Goal: Task Accomplishment & Management: Complete application form

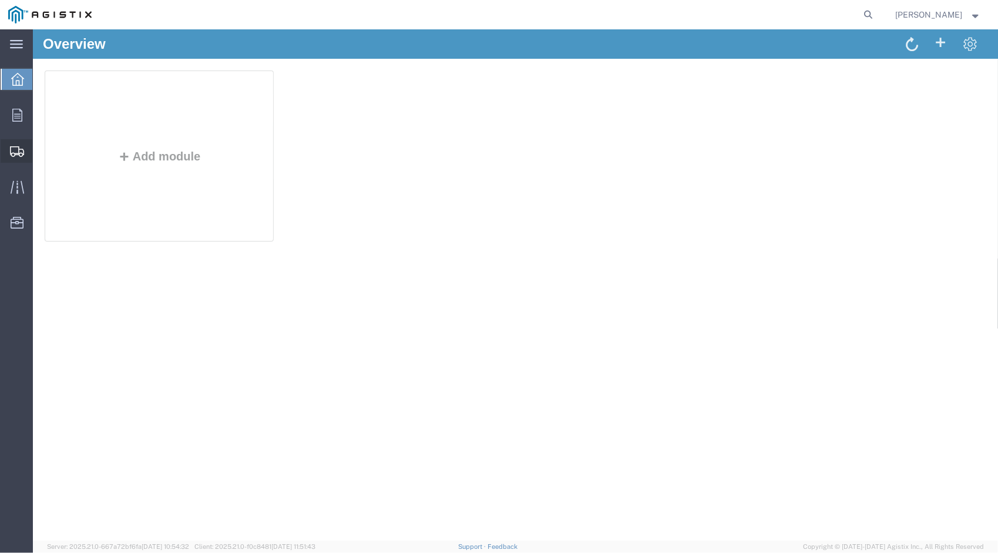
click at [0, 0] on span "Create Shipment" at bounding box center [0, 0] width 0 height 0
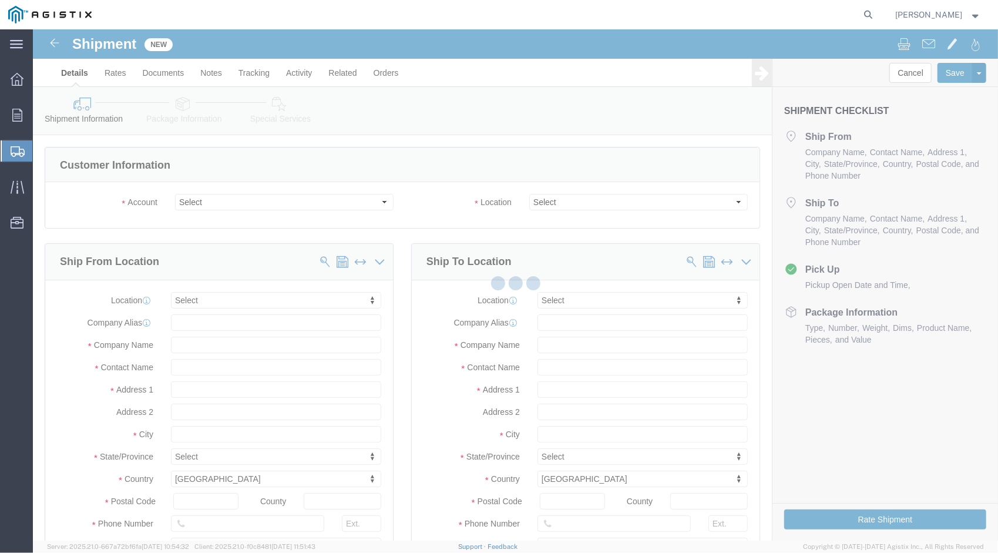
select select
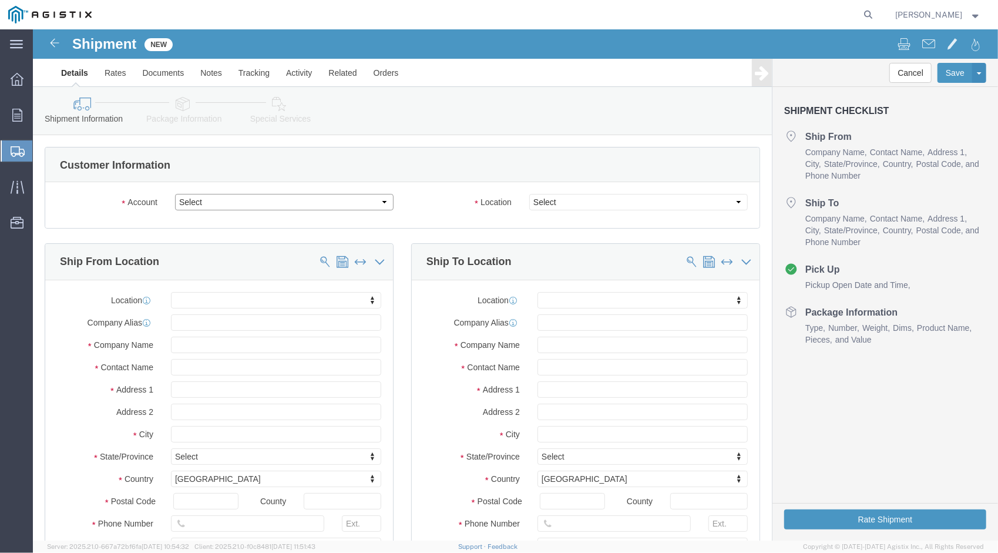
click select "Select Mitsubishi Electric Power PG&E"
select select "9596"
click select "Select Mitsubishi Electric Power PG&E"
select select "PURCHORD"
select select
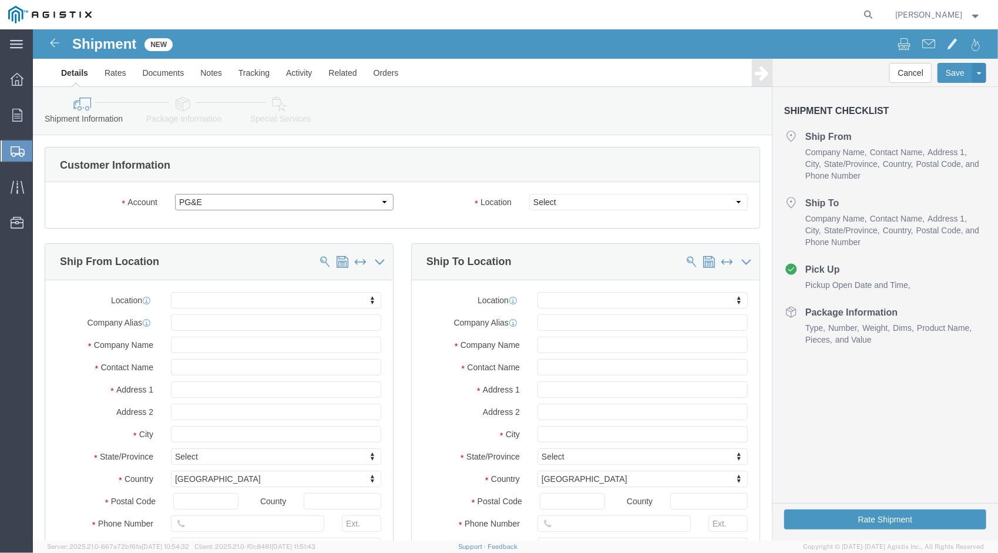
select select
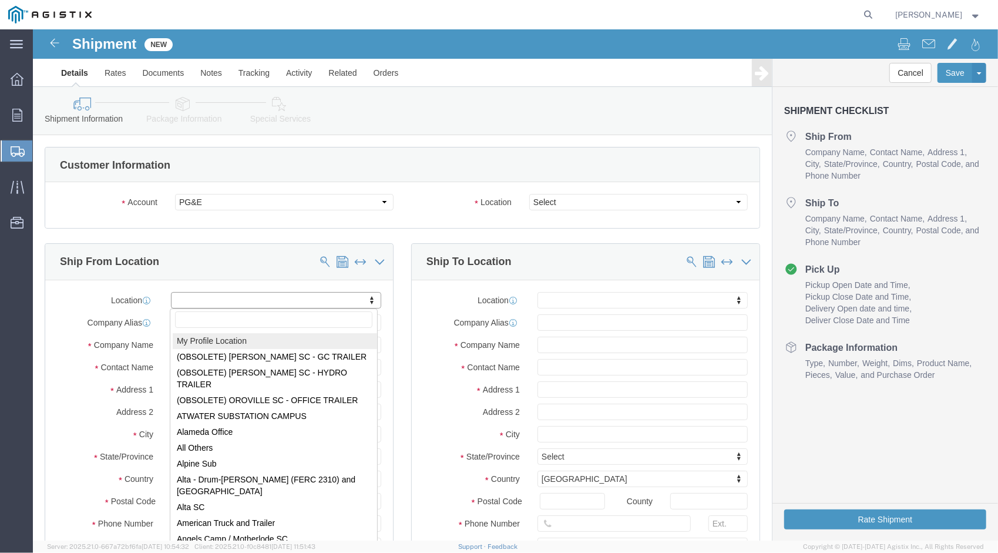
select select "MYPROFILE"
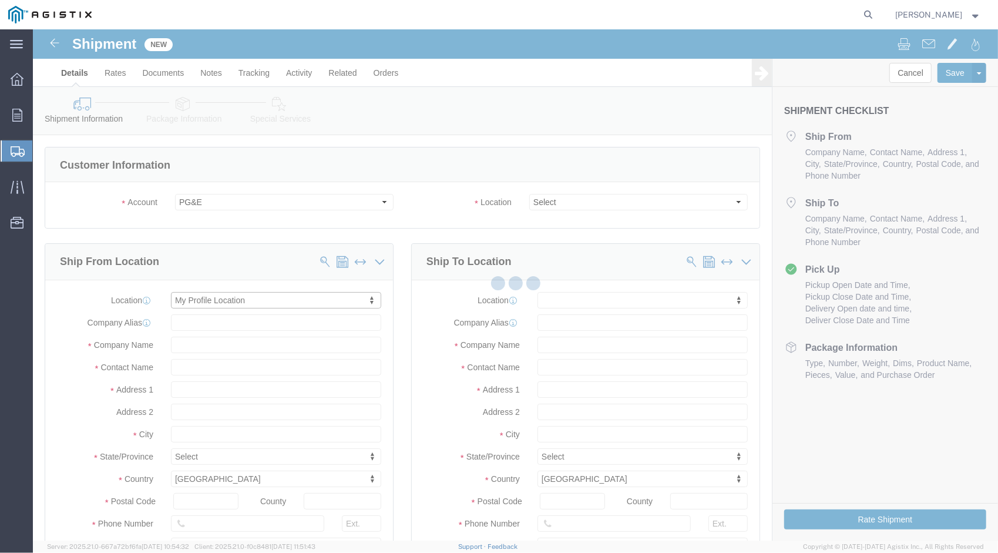
type input "[STREET_ADDRESS]"
type input "15086"
type input "[PHONE_NUMBER]"
type input "[PERSON_NAME][EMAIL_ADDRESS][PERSON_NAME][DOMAIN_NAME]"
checkbox input "true"
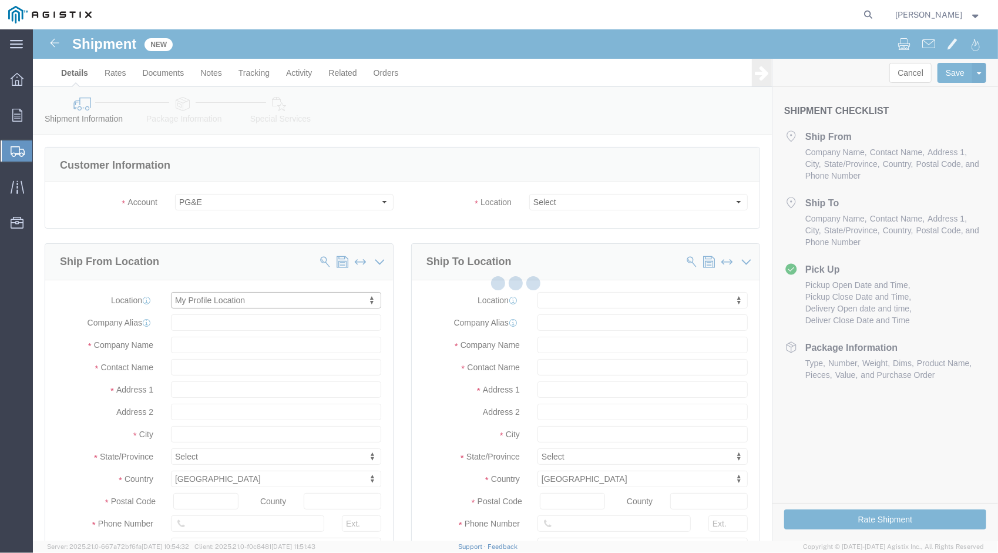
type input "Mitsubishi Electric Power"
type input "[PERSON_NAME]"
type input "[GEOGRAPHIC_DATA]"
select select "PA"
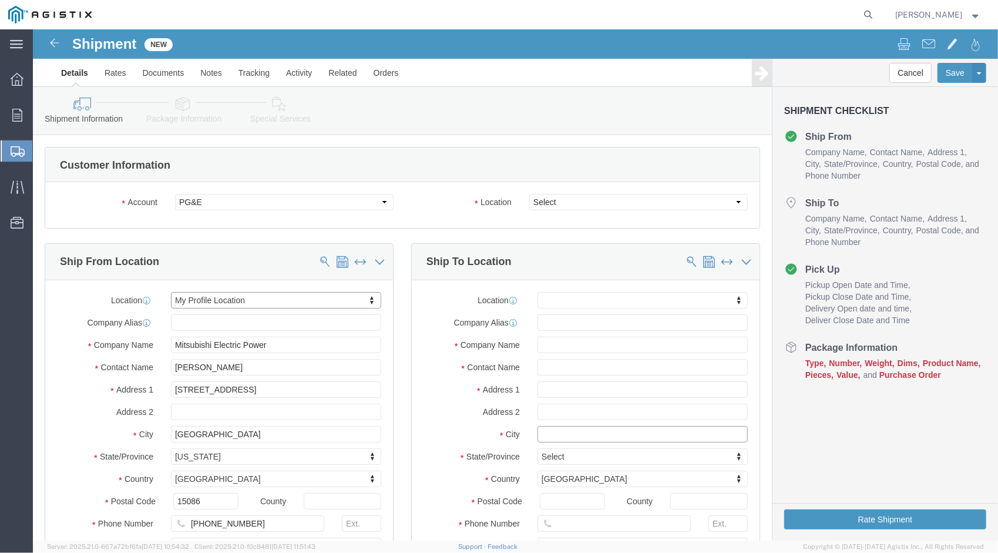
click input "text"
type input "san jose"
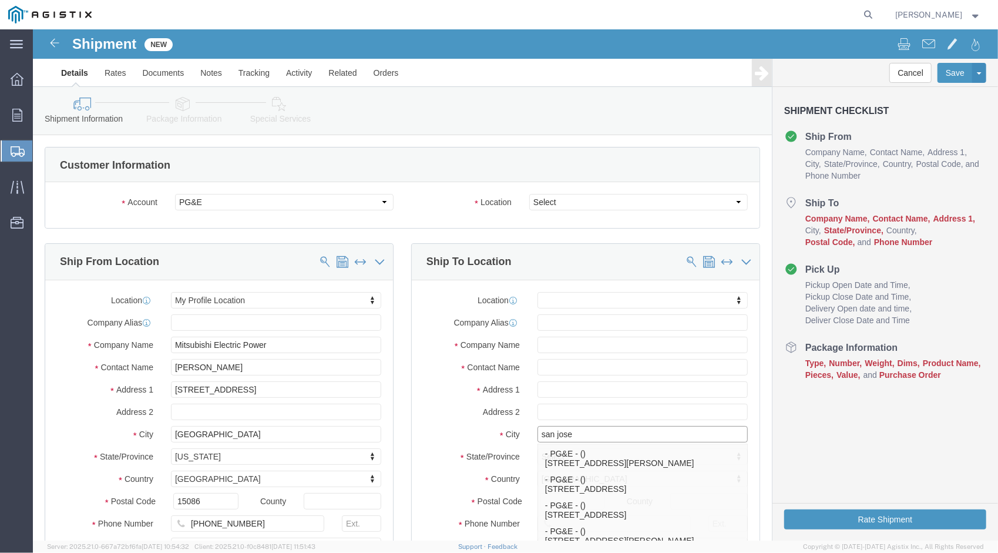
scroll to position [79, 0]
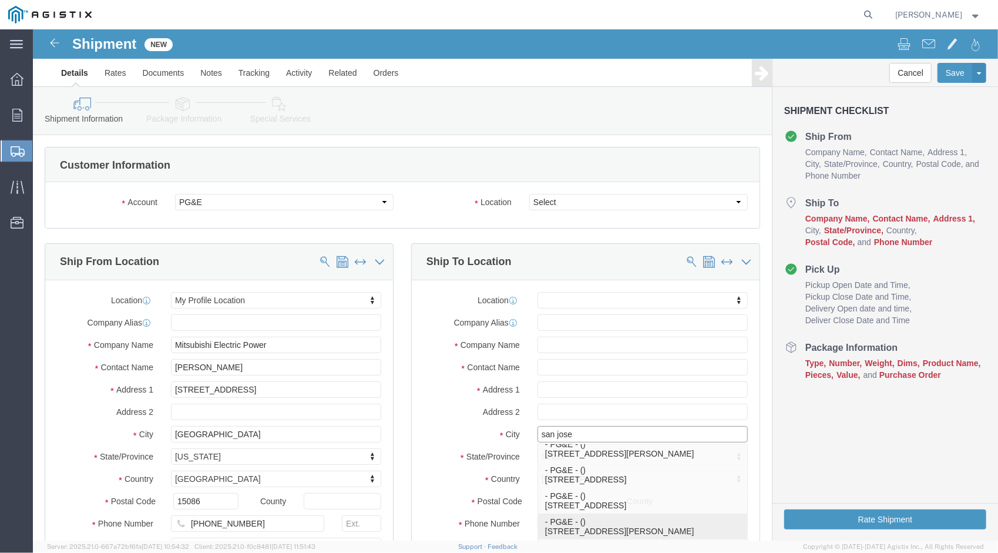
click p "- PG&E - () [STREET_ADDRESS][PERSON_NAME]"
select select
type input "[STREET_ADDRESS][PERSON_NAME]"
type input "95138"
type input "PG&E"
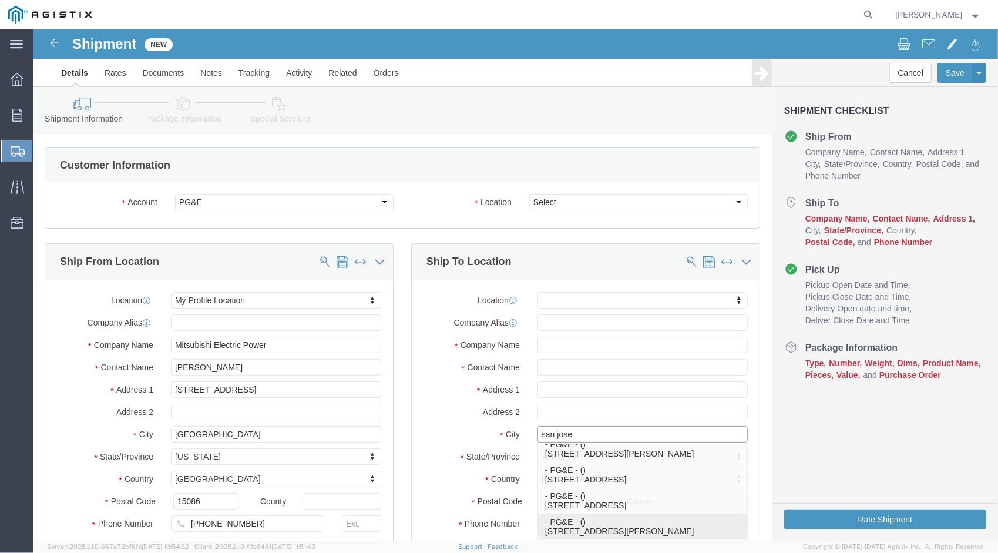
type input "[GEOGRAPHIC_DATA][PERSON_NAME]"
select select "CA"
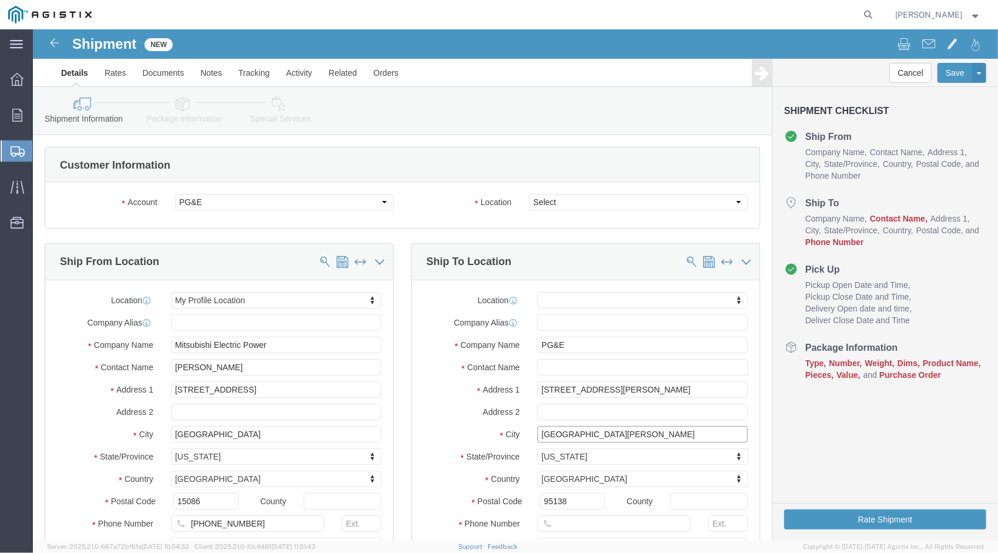
type input "[GEOGRAPHIC_DATA][PERSON_NAME]"
select select
click input "text"
paste input "[PERSON_NAME]"
type input "[PERSON_NAME]"
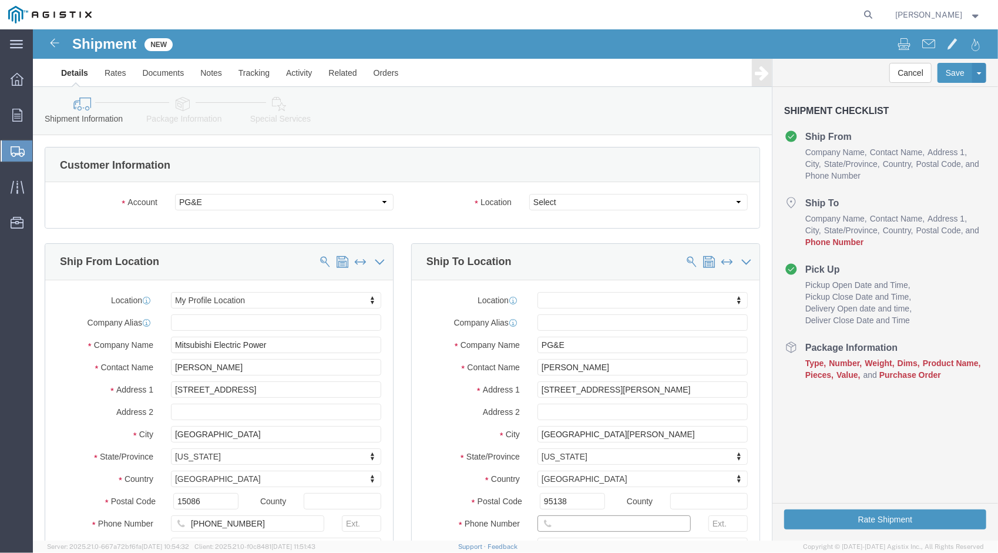
click input "text"
paste input "[PHONE_NUMBER]"
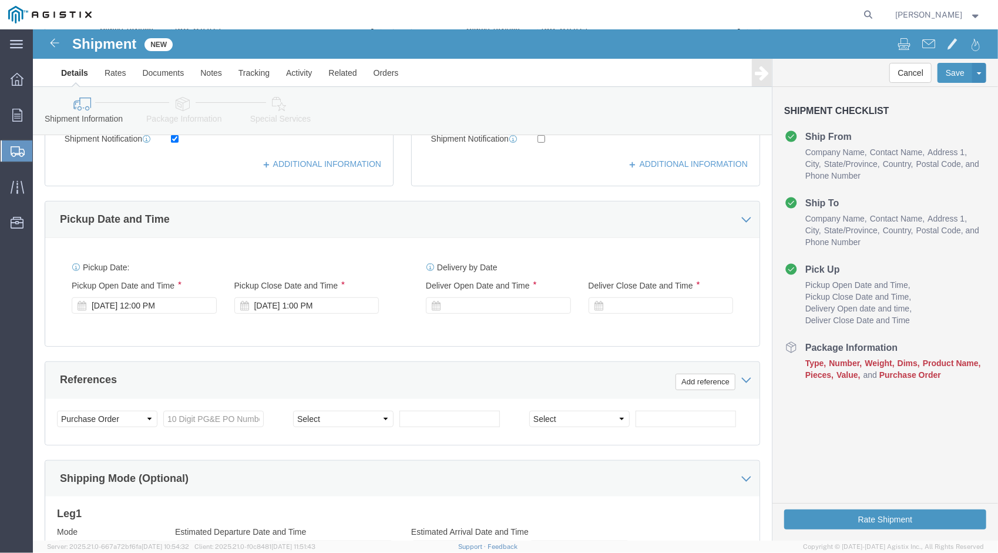
scroll to position [440, 0]
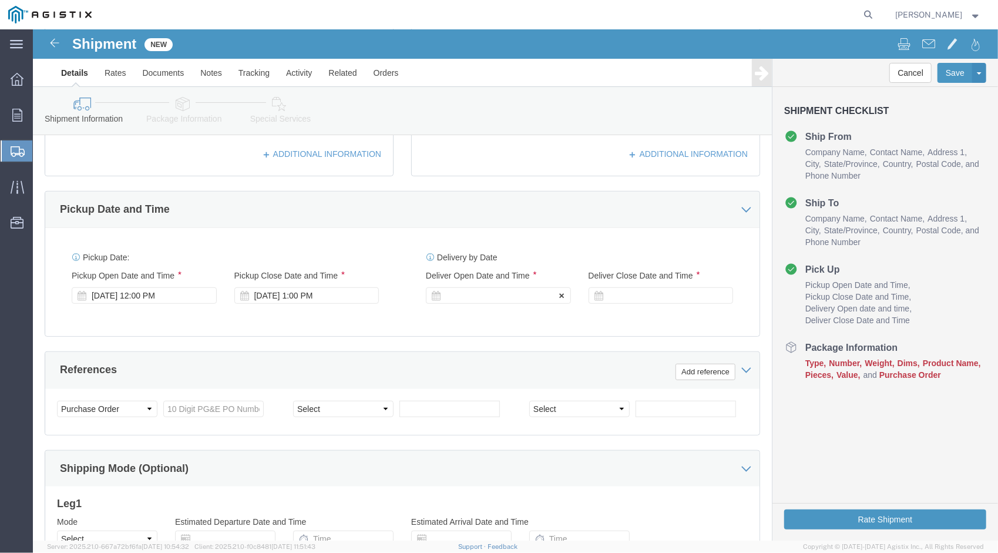
type input "[PHONE_NUMBER]"
click div
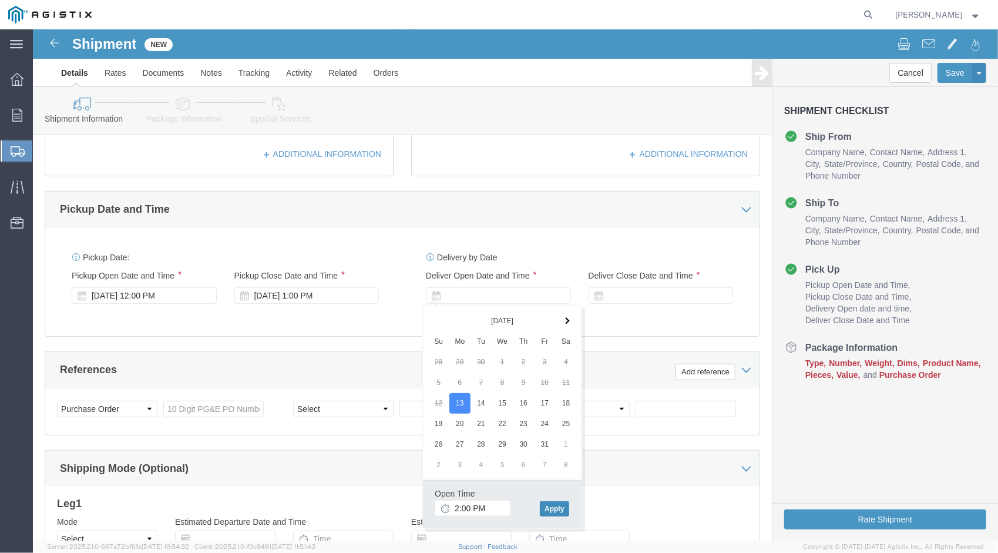
drag, startPoint x: 527, startPoint y: 472, endPoint x: 537, endPoint y: 466, distance: 12.4
click button "Apply"
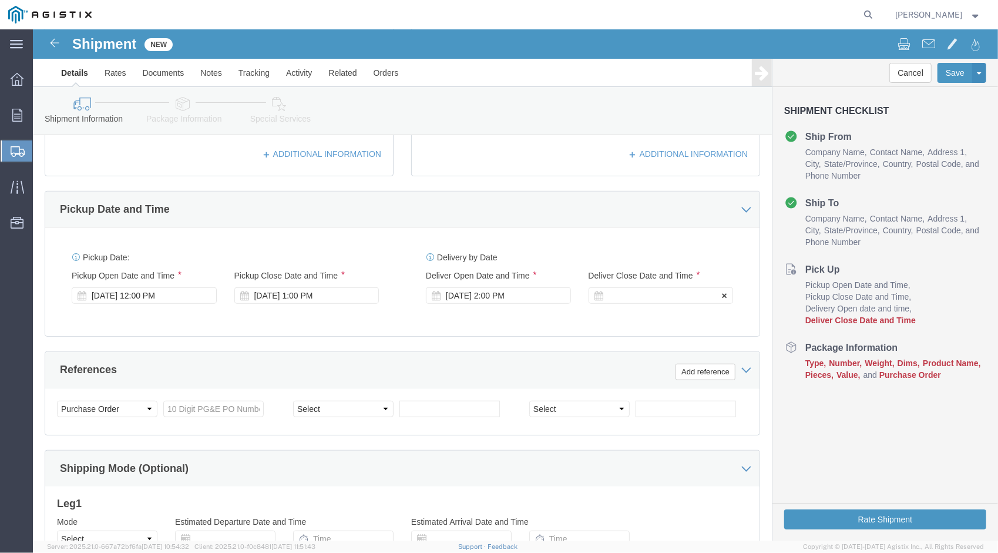
click div
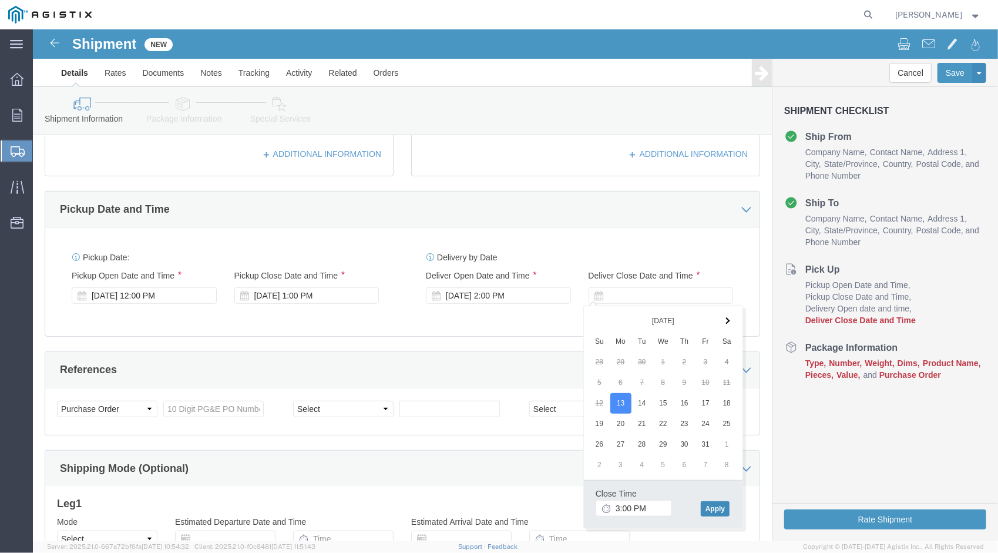
click button "Apply"
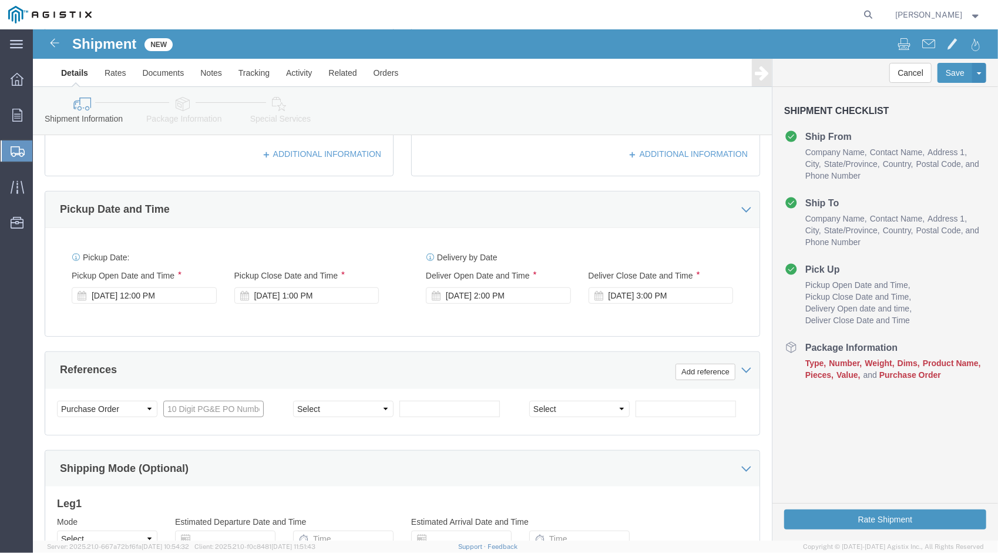
click input "text"
paste input "2700846210"
type input "2700846210"
click div "Customer Information Account Select Mitsubishi Electric Power PG&E Location Sel…"
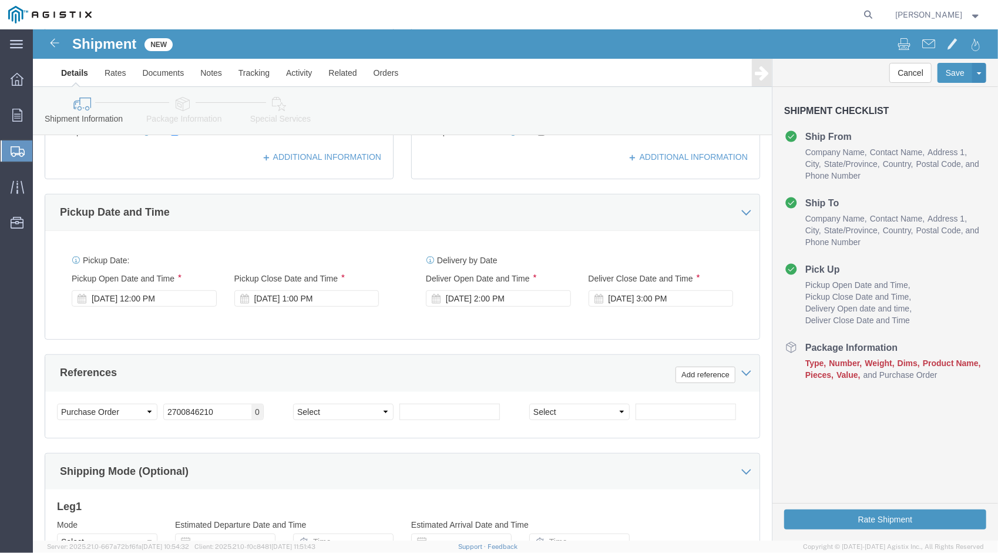
scroll to position [557, 0]
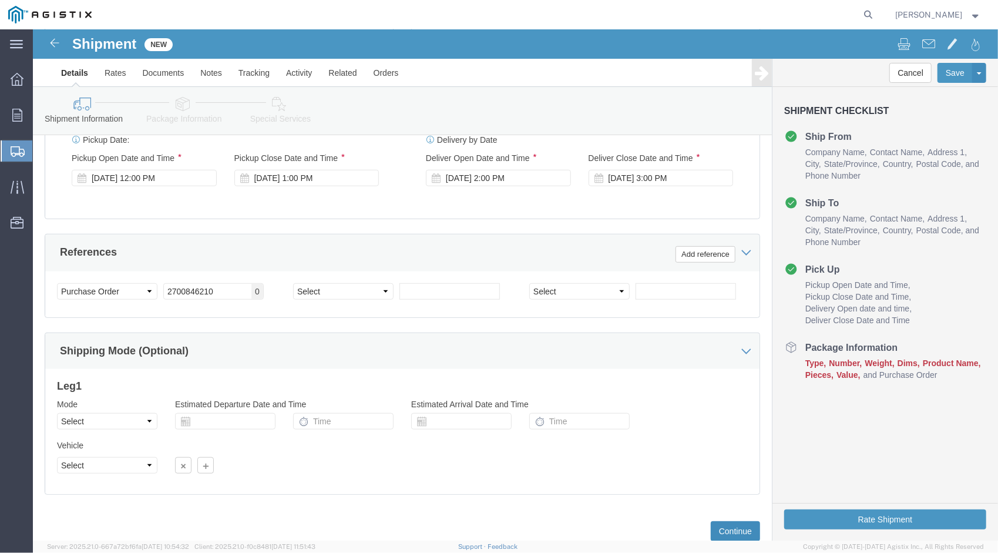
click button "Continue"
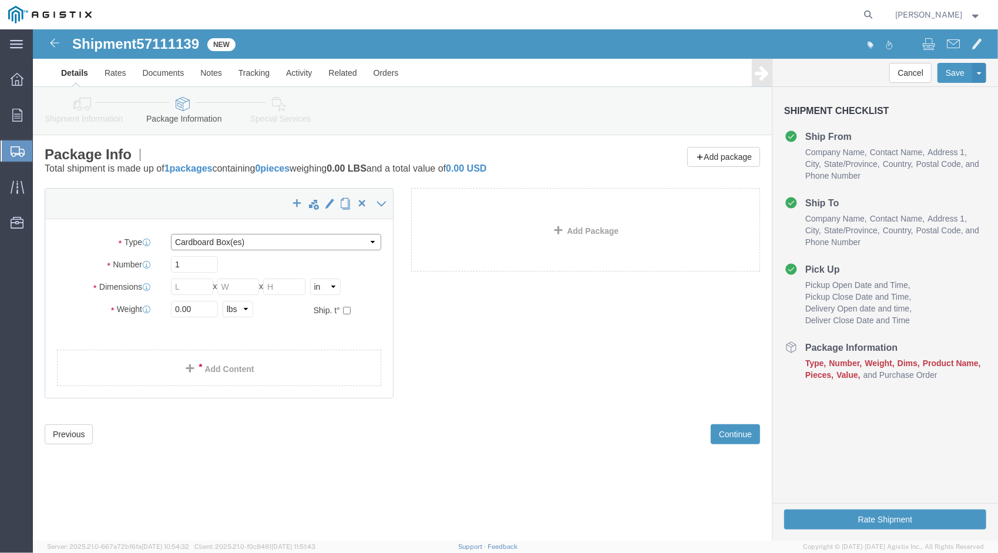
click select "Select Bulk Bundle(s) Cardboard Box(es) Carton(s) Crate(s) Drum(s) (Fiberboard)…"
select select "NKCR"
click select "Select Bulk Bundle(s) Cardboard Box(es) Carton(s) Crate(s) Drum(s) (Fiberboard)…"
click input "text"
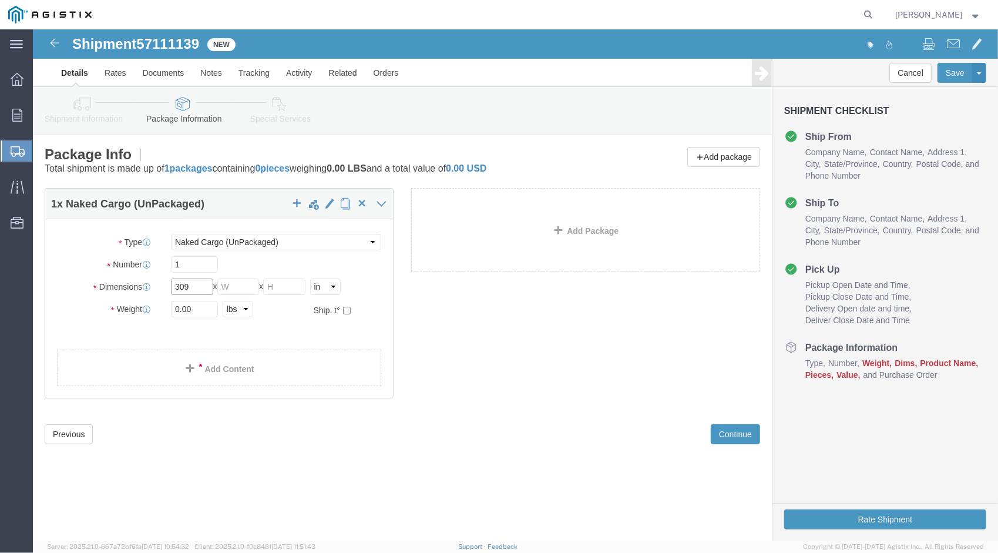
type input "309"
type input "136"
type input "145"
click input "0.00"
type input "7971"
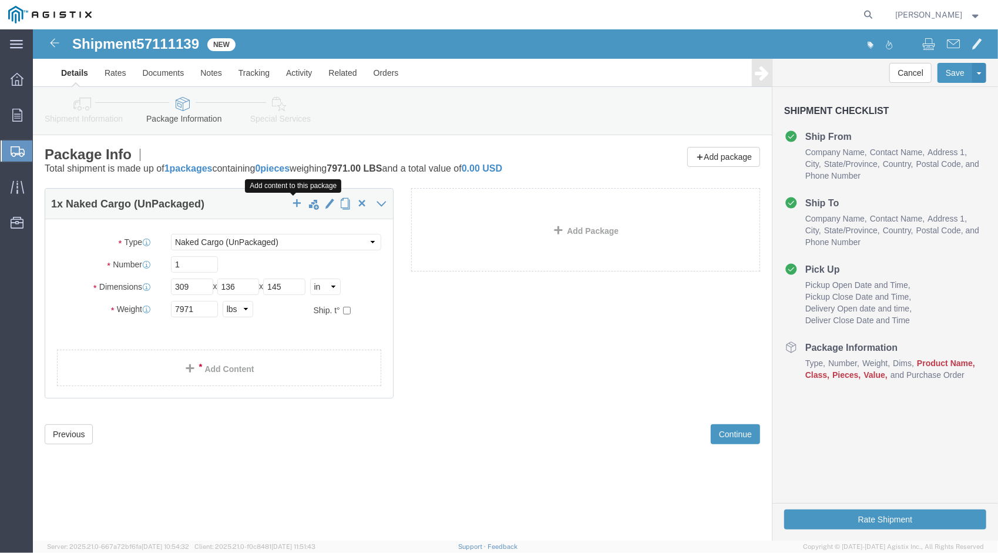
click span "button"
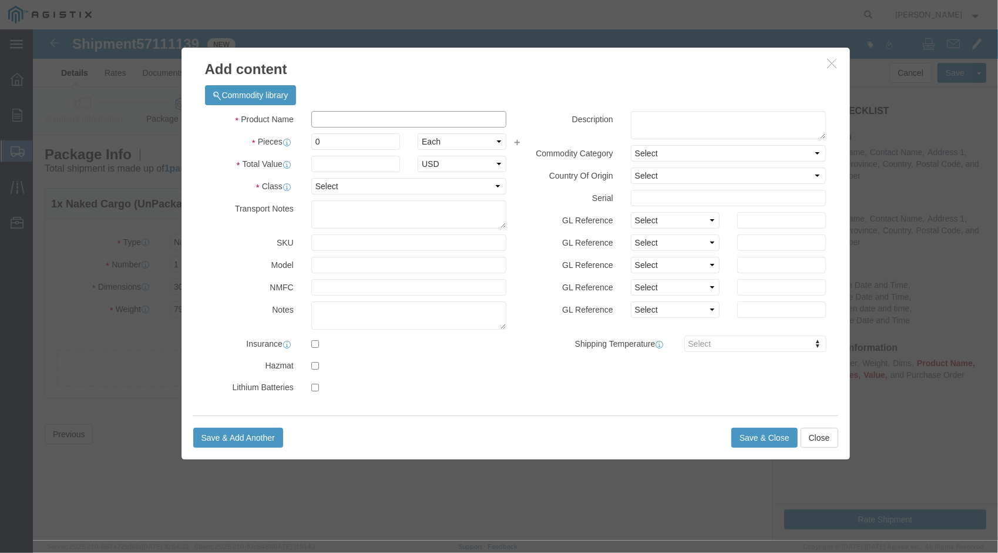
click input "text"
type input "GCB"
type input "360211"
click select "Select 50 55 60 65 70 85 92.5 100 125 175 250 300 400"
select select "125"
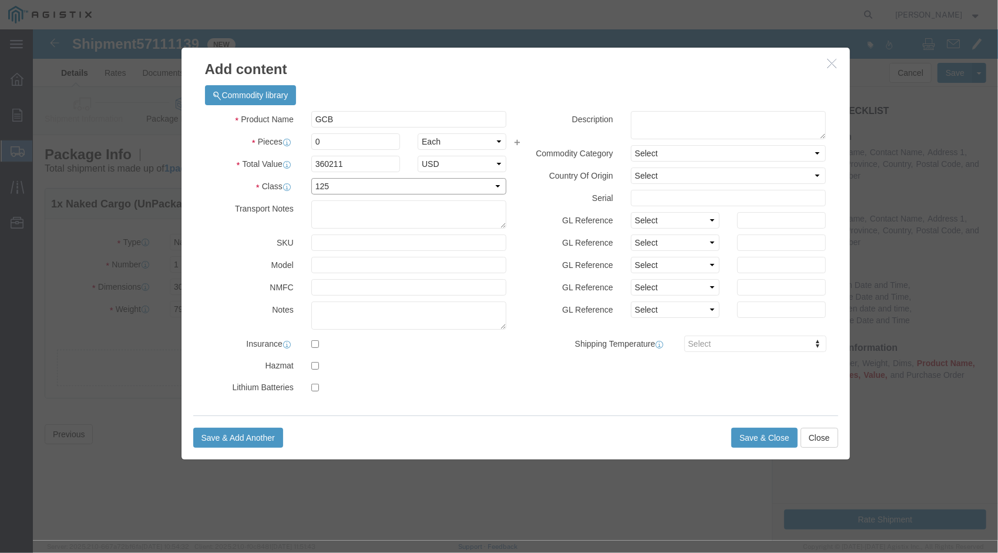
click select "Select 50 55 60 65 70 85 92.5 100 125 175 250 300 400"
click button "Save & Close"
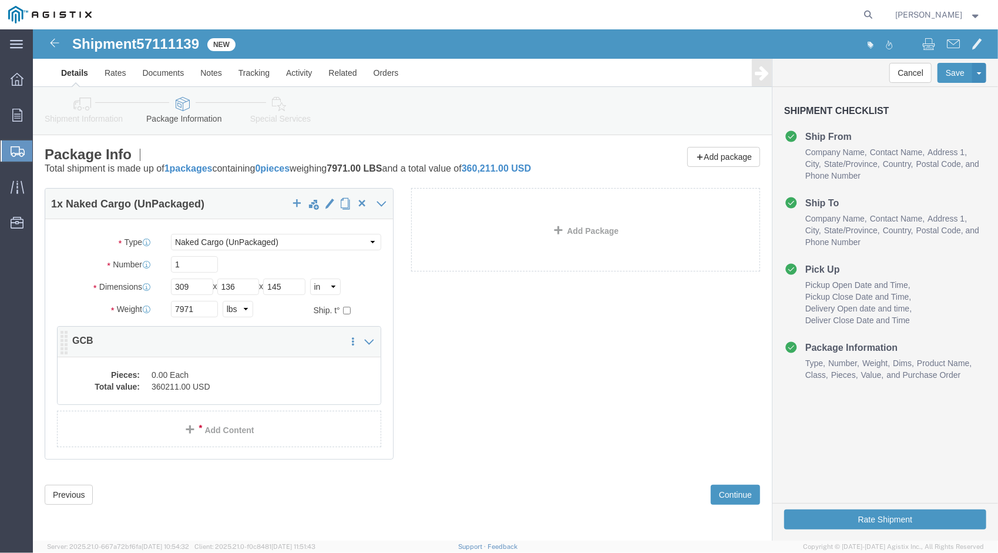
click div "1 x Naked Cargo (UnPackaged) Package Type Select Bulk Bundle(s) Cardboard Box(e…"
click dd "360211.00 USD"
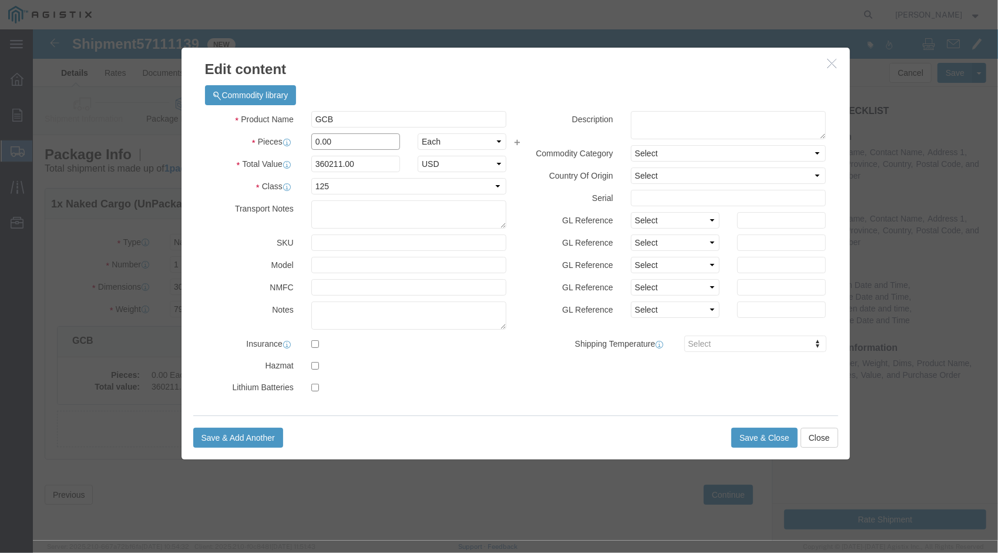
drag, startPoint x: 303, startPoint y: 114, endPoint x: 236, endPoint y: 114, distance: 67.0
click div "Pieces 0.00 Select Bag Barrels 100Board Feet Bottle Box Blister Pack Carats Can…"
type input "1"
type input "360211"
click button "Save & Close"
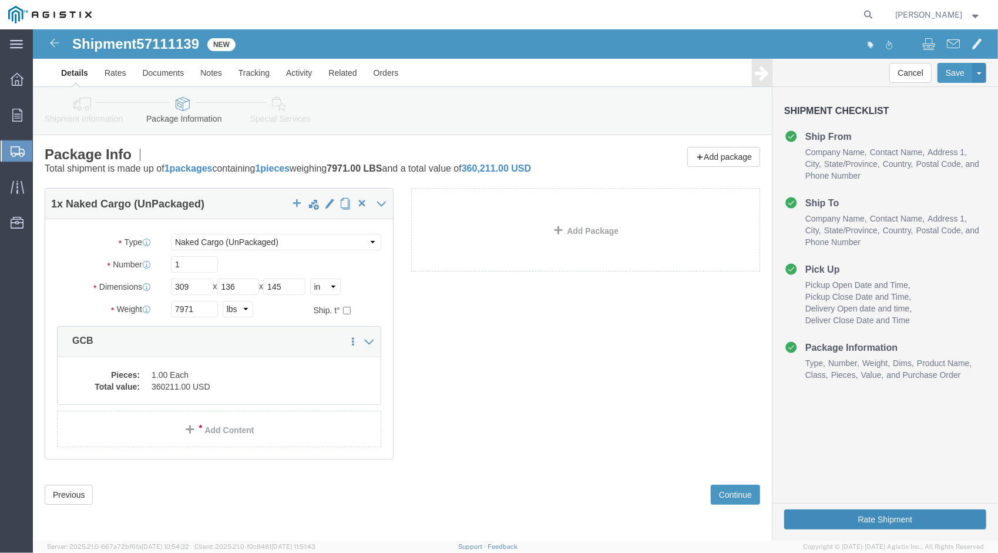
click button "Rate Shipment"
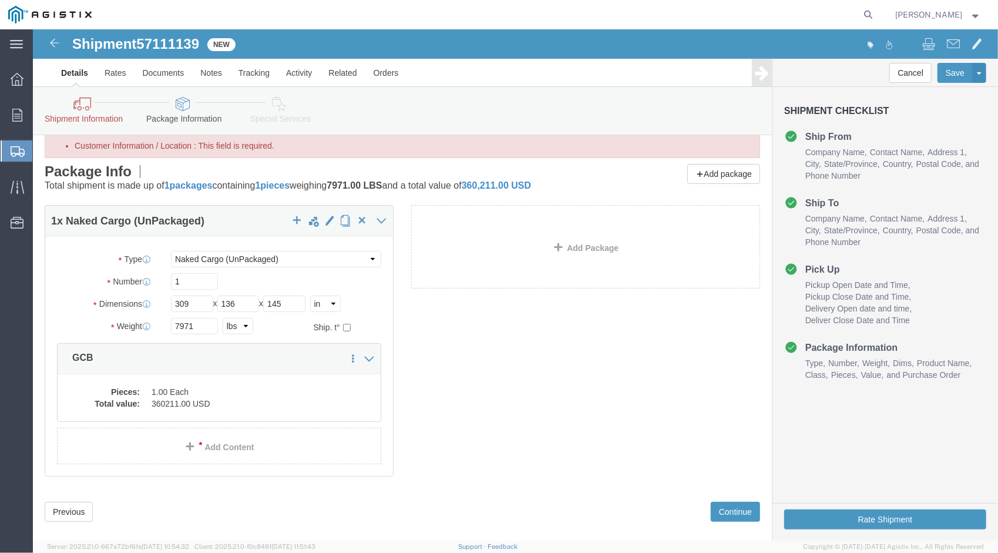
scroll to position [48, 0]
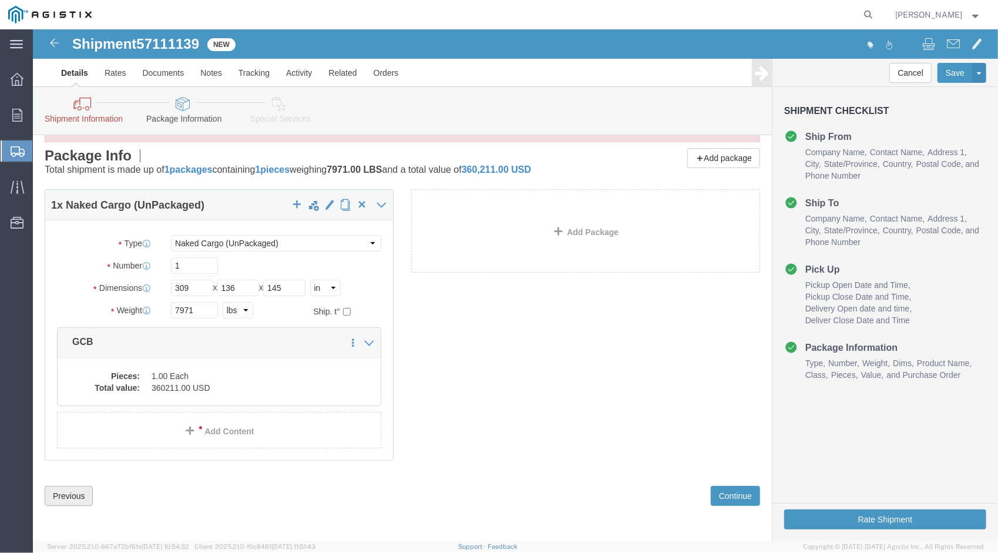
click button "Previous"
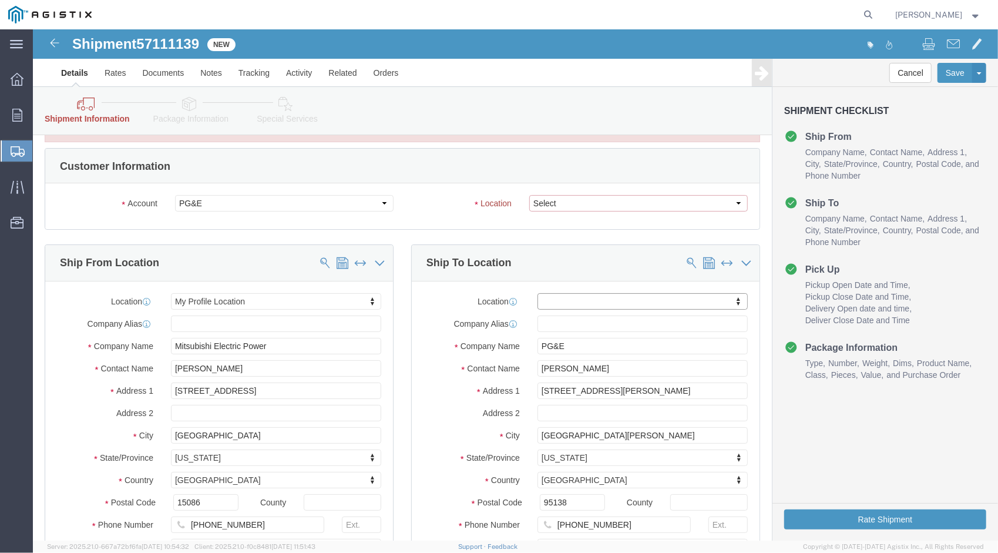
click select "Select All Others [GEOGRAPHIC_DATA] [GEOGRAPHIC_DATA] [GEOGRAPHIC_DATA] [GEOGRA…"
select select "23082"
click select "Select All Others [GEOGRAPHIC_DATA] [GEOGRAPHIC_DATA] [GEOGRAPHIC_DATA] [GEOGRA…"
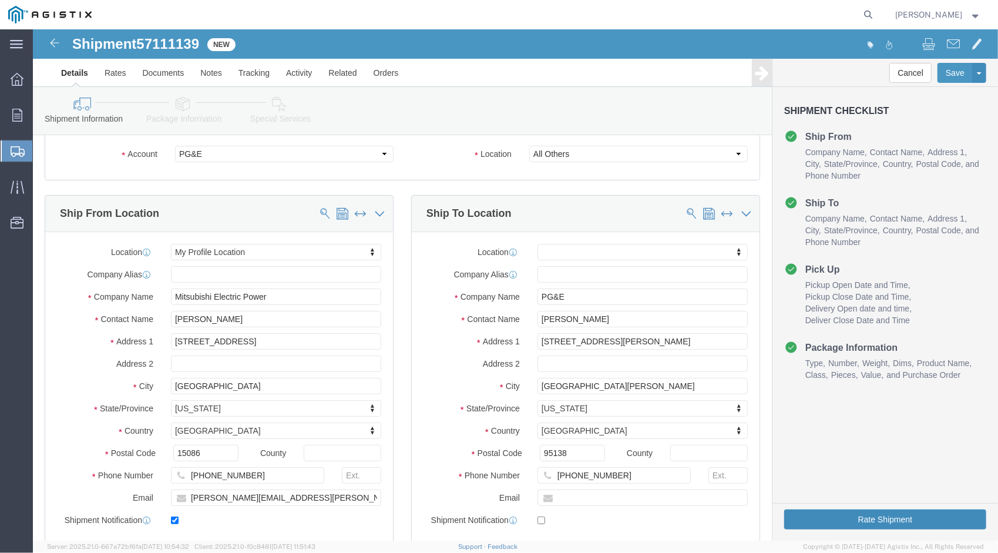
click button "Rate Shipment"
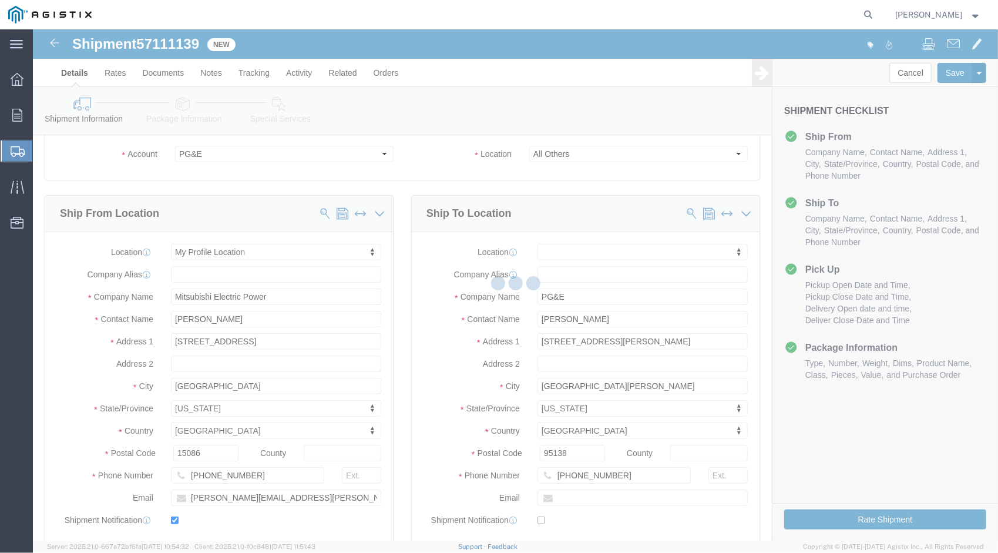
scroll to position [0, 0]
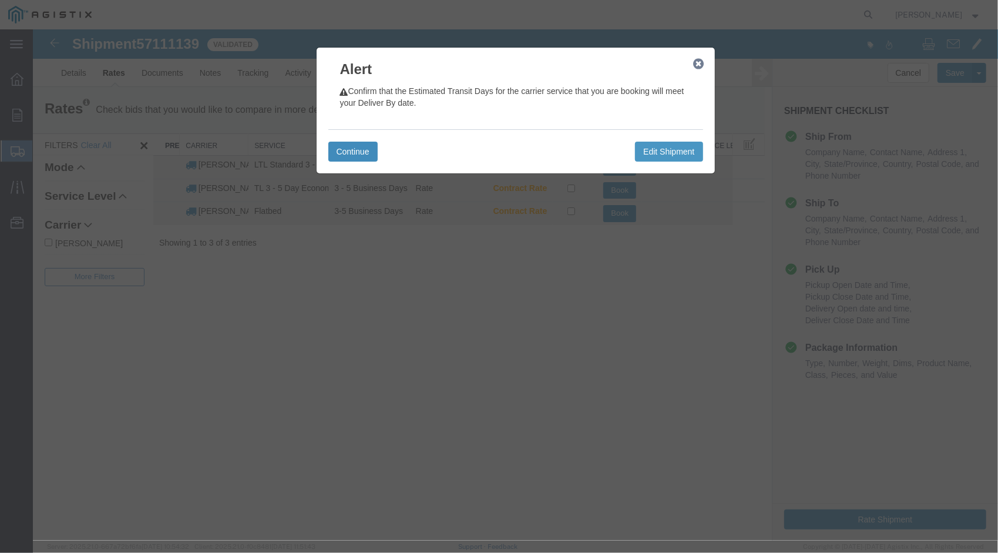
click at [356, 149] on button "Continue" at bounding box center [352, 151] width 49 height 20
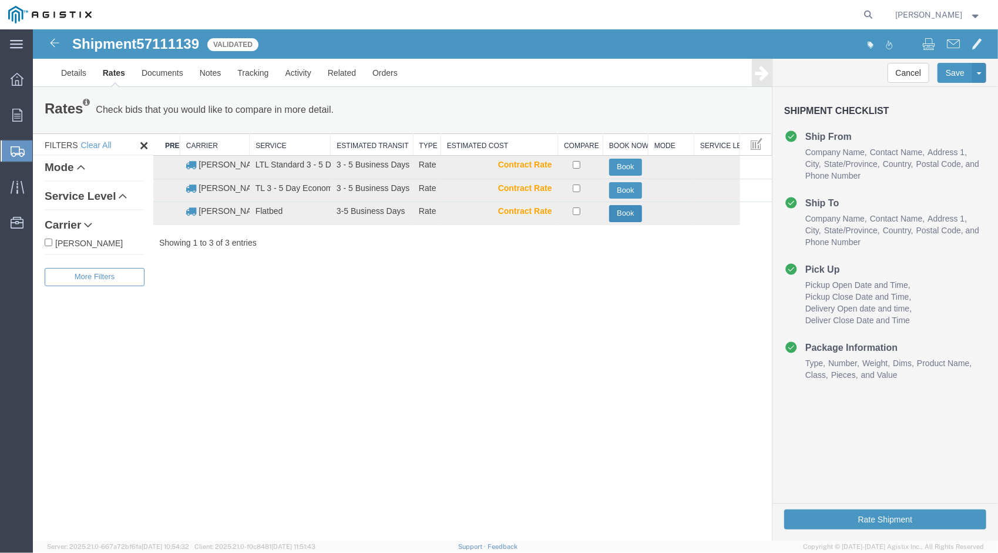
click at [627, 215] on button "Book" at bounding box center [625, 213] width 33 height 17
